Goal: Find specific fact: Find specific fact

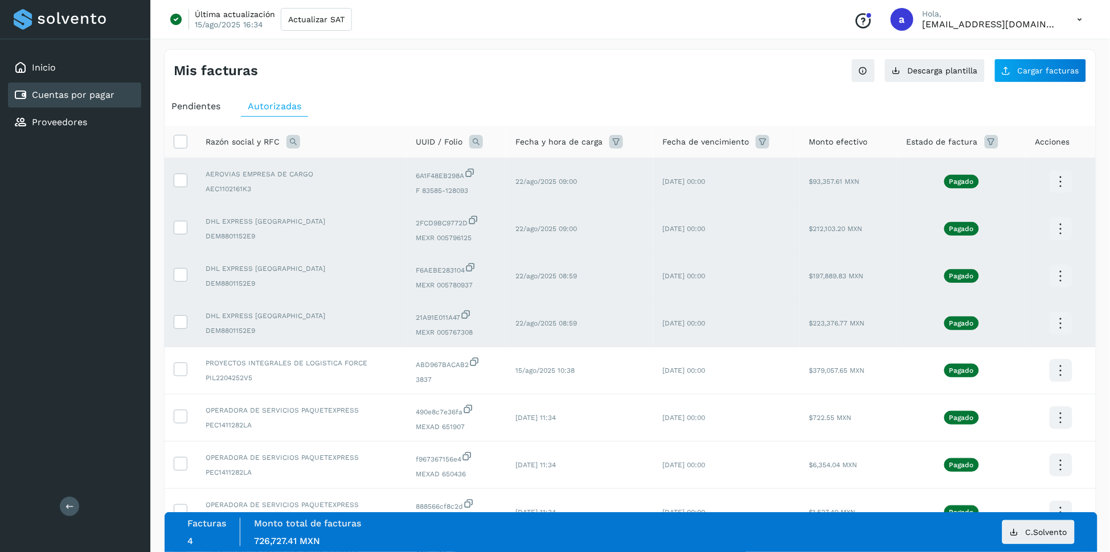
click at [452, 192] on span "F 83585-128093" at bounding box center [456, 191] width 81 height 10
drag, startPoint x: 476, startPoint y: 333, endPoint x: 445, endPoint y: 336, distance: 31.6
click at [445, 336] on span "MEXR 005767308" at bounding box center [456, 332] width 81 height 10
copy span "5767308"
drag, startPoint x: 472, startPoint y: 284, endPoint x: 445, endPoint y: 287, distance: 26.9
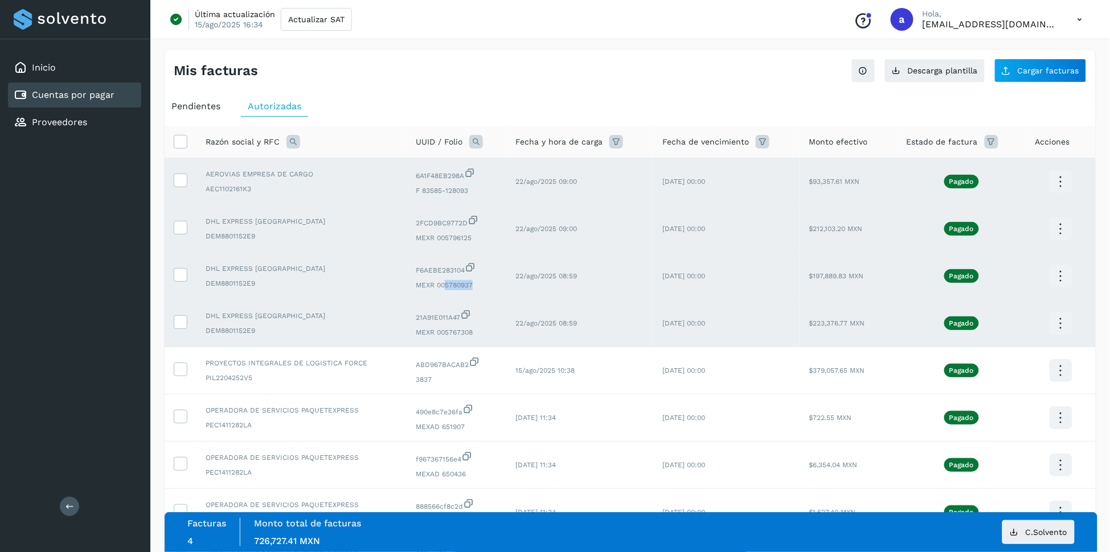
click at [443, 286] on span "MEXR 005780937" at bounding box center [456, 285] width 81 height 10
copy span "5780937"
drag, startPoint x: 472, startPoint y: 241, endPoint x: 470, endPoint y: 247, distance: 5.9
click at [445, 241] on span "MEXR 005796125" at bounding box center [456, 238] width 81 height 10
copy span "5796125"
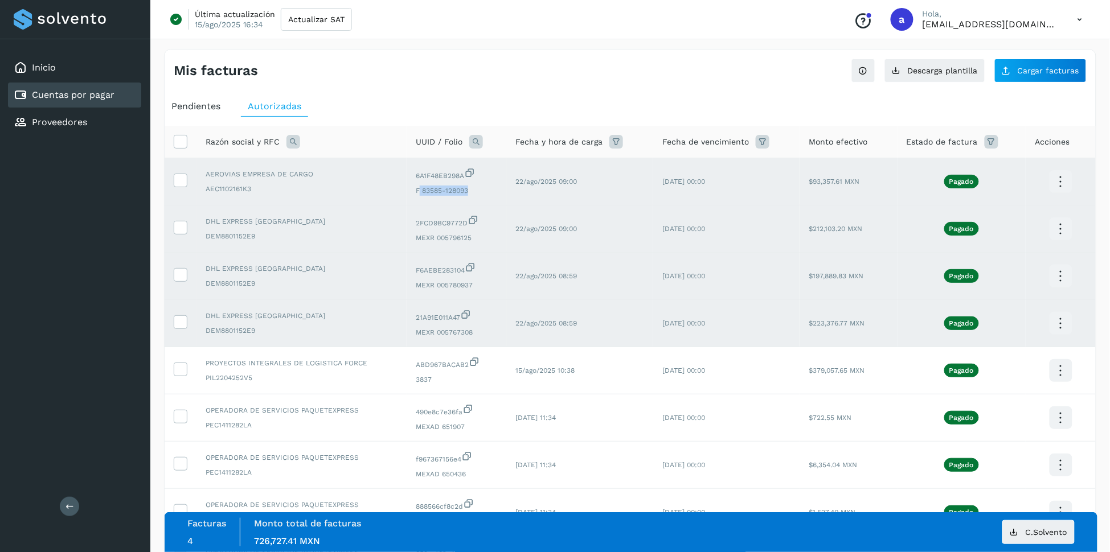
drag, startPoint x: 468, startPoint y: 192, endPoint x: 423, endPoint y: 199, distance: 45.4
click at [420, 196] on span "F 83585-128093" at bounding box center [456, 191] width 81 height 10
copy span "83585-128093"
